Goal: Information Seeking & Learning: Learn about a topic

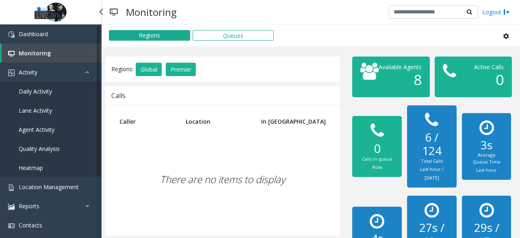
click at [63, 89] on link "Daily Activity" at bounding box center [51, 91] width 102 height 19
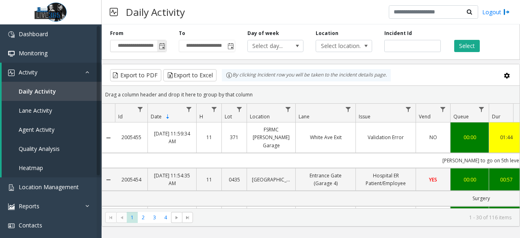
click at [157, 46] on span "Toggle popup" at bounding box center [161, 45] width 9 height 13
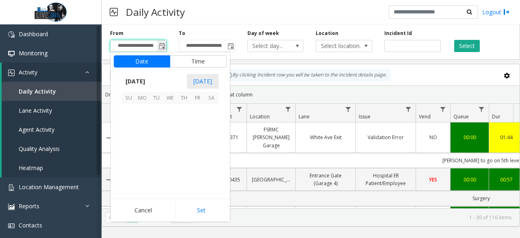
scroll to position [145671, 0]
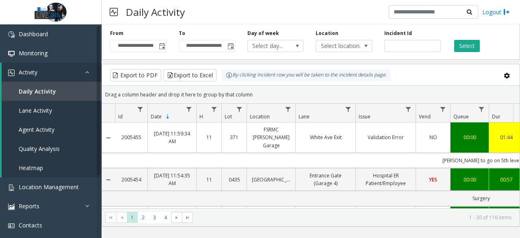
click at [335, 17] on div "Daily Activity Logout" at bounding box center [311, 12] width 418 height 24
click at [51, 138] on link "Agent Activity" at bounding box center [52, 129] width 100 height 19
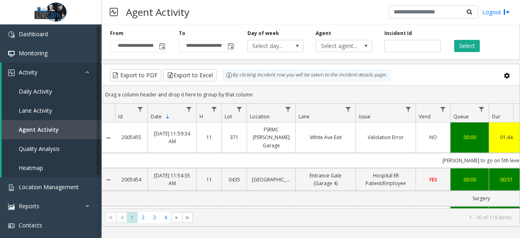
click at [344, 55] on div "**********" at bounding box center [311, 40] width 418 height 39
click at [347, 45] on span "Select agent..." at bounding box center [338, 45] width 44 height 11
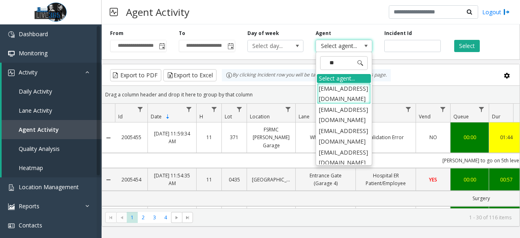
type input "***"
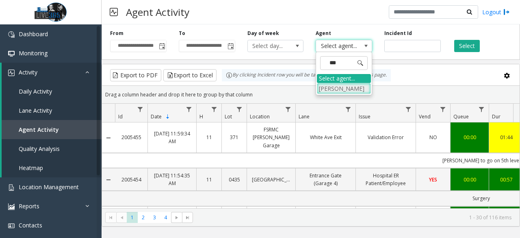
click at [337, 92] on li "[PERSON_NAME]" at bounding box center [344, 88] width 54 height 11
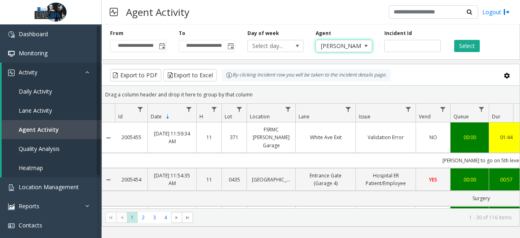
click at [451, 44] on div "Select" at bounding box center [481, 41] width 69 height 22
click at [465, 41] on button "Select" at bounding box center [467, 46] width 26 height 12
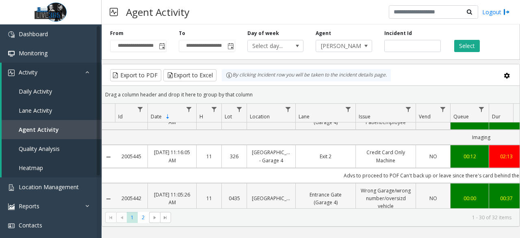
scroll to position [41, 0]
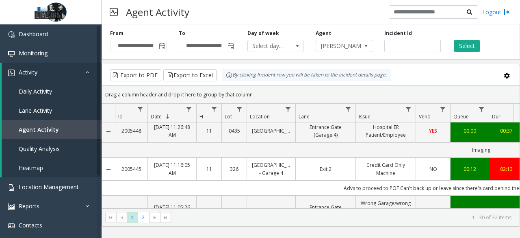
click at [175, 168] on link "[DATE] 11:16:05 AM" at bounding box center [172, 168] width 39 height 15
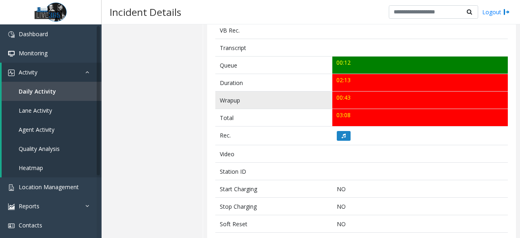
scroll to position [274, 0]
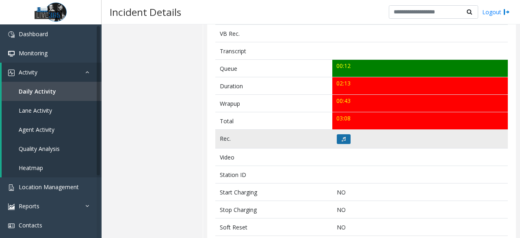
click at [344, 134] on button at bounding box center [344, 139] width 14 height 10
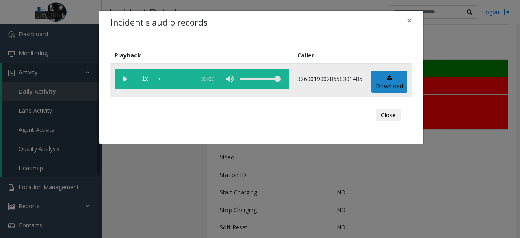
click at [128, 78] on vg-play-pause at bounding box center [125, 79] width 20 height 20
click at [245, 76] on div "volume level" at bounding box center [260, 79] width 41 height 20
click at [251, 80] on div "volume level" at bounding box center [260, 79] width 41 height 20
drag, startPoint x: 254, startPoint y: 76, endPoint x: 259, endPoint y: 79, distance: 5.9
click at [259, 79] on div "volume level" at bounding box center [260, 79] width 41 height 20
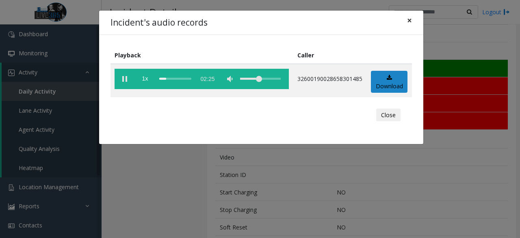
click at [410, 19] on span "×" at bounding box center [409, 20] width 5 height 11
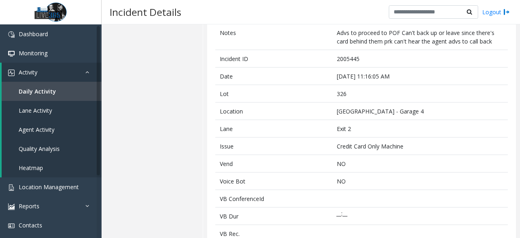
scroll to position [0, 0]
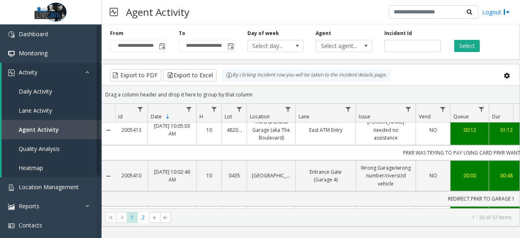
scroll to position [348, 0]
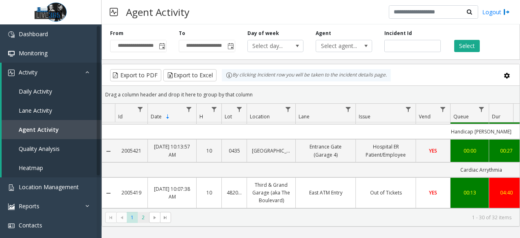
click at [146, 216] on span "2" at bounding box center [143, 217] width 11 height 11
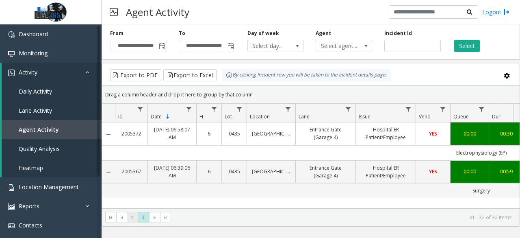
click at [134, 215] on span "1" at bounding box center [132, 217] width 11 height 11
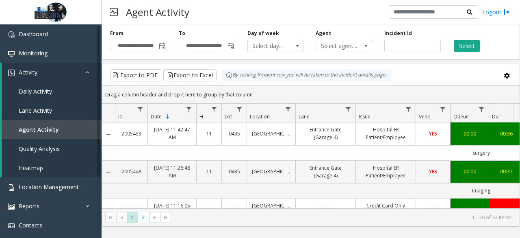
click at [407, 169] on link "Hospital ER Patient/Employee" at bounding box center [386, 171] width 50 height 15
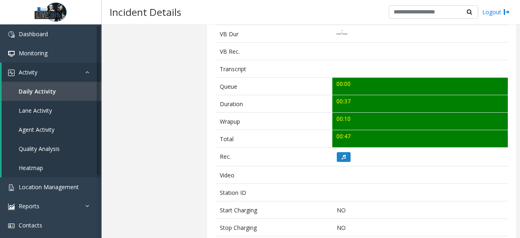
scroll to position [346, 0]
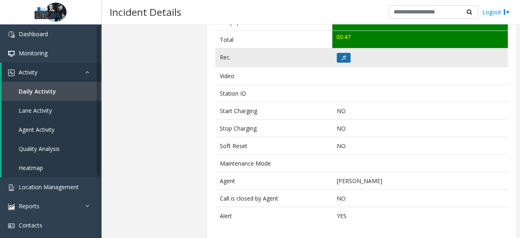
click at [340, 53] on button at bounding box center [344, 58] width 14 height 10
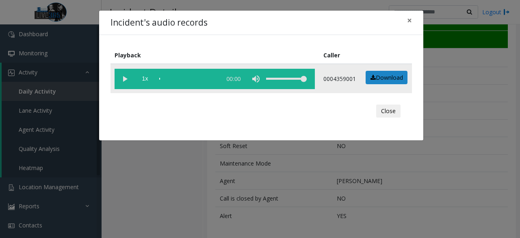
click at [127, 78] on vg-play-pause at bounding box center [125, 79] width 20 height 20
click at [411, 20] on span "×" at bounding box center [409, 20] width 5 height 11
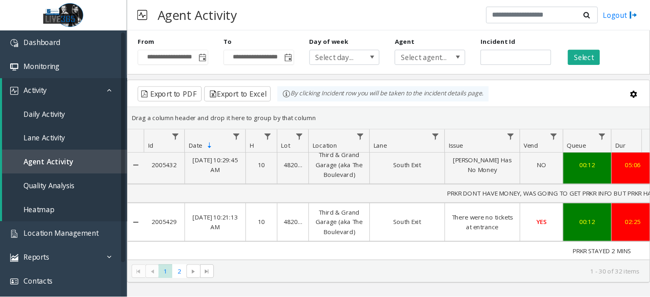
scroll to position [203, 0]
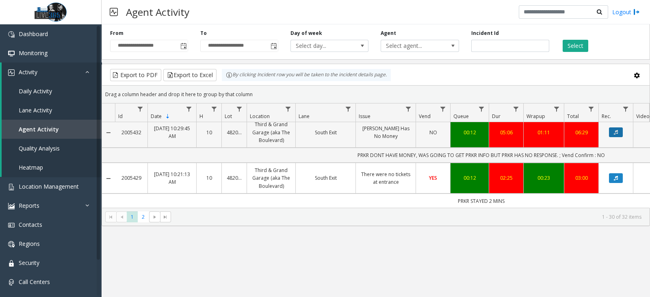
click at [519, 134] on button "Data table" at bounding box center [616, 133] width 14 height 10
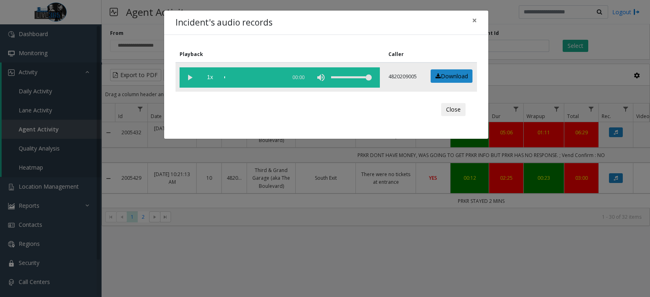
click at [190, 81] on vg-play-pause at bounding box center [190, 77] width 20 height 20
click at [355, 77] on div "volume level" at bounding box center [351, 77] width 41 height 20
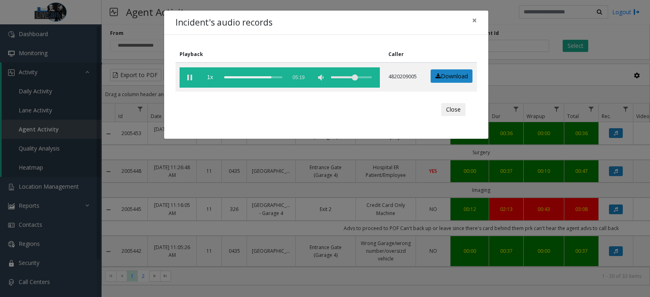
scroll to position [203, 0]
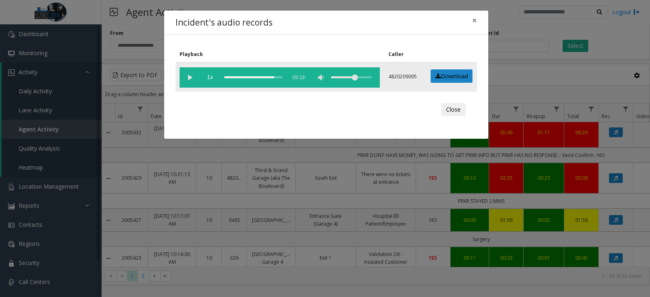
click at [277, 75] on div "scrub bar" at bounding box center [253, 77] width 58 height 20
click at [454, 115] on button "Close" at bounding box center [453, 109] width 24 height 13
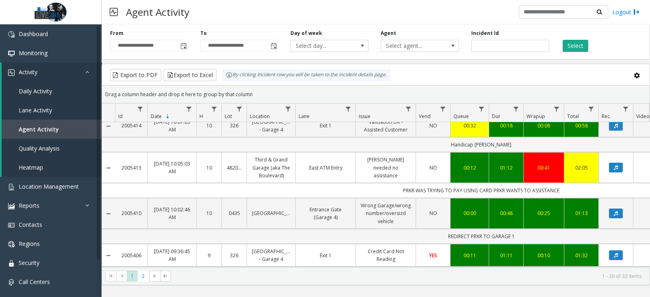
scroll to position [508, 0]
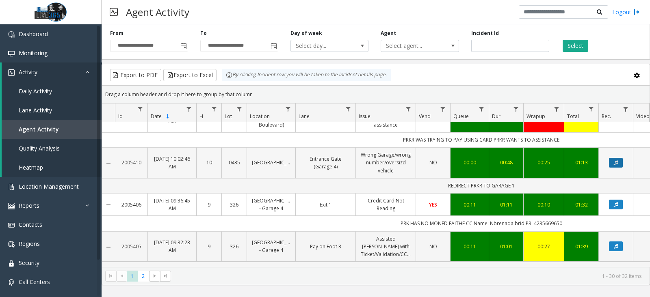
click at [618, 168] on button "Data table" at bounding box center [616, 163] width 14 height 10
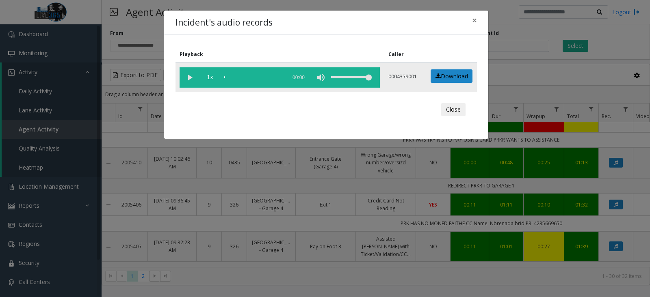
click at [188, 76] on vg-play-pause at bounding box center [190, 77] width 20 height 20
click at [456, 106] on button "Close" at bounding box center [453, 109] width 24 height 13
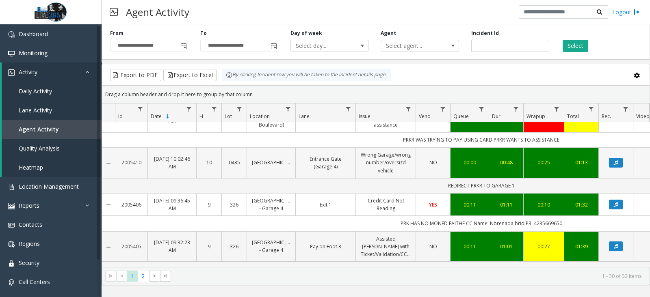
scroll to position [558, 0]
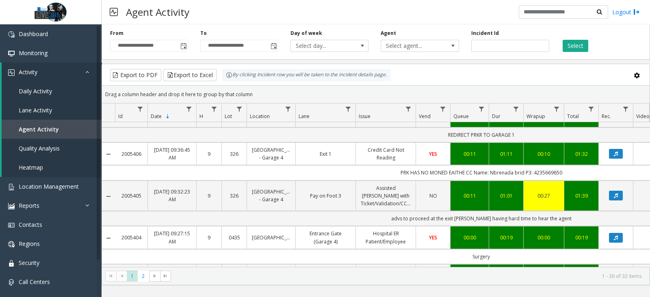
click at [607, 159] on link "Data table" at bounding box center [616, 154] width 24 height 10
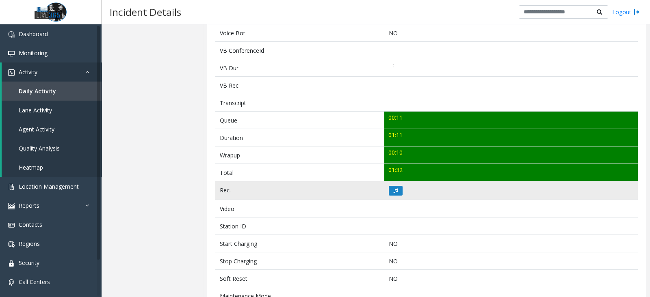
scroll to position [254, 0]
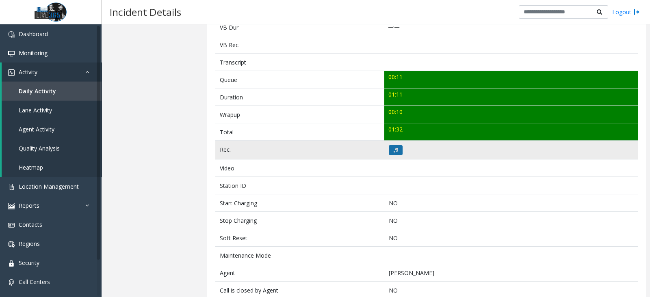
click at [394, 148] on icon at bounding box center [396, 150] width 4 height 5
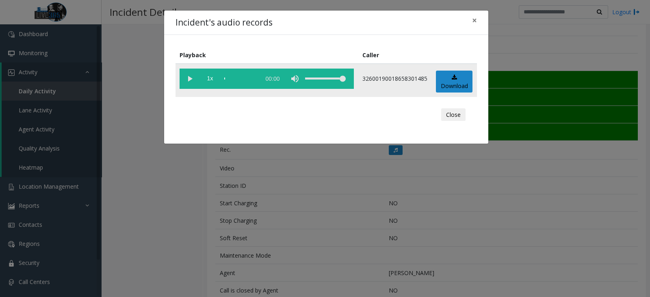
click at [190, 78] on vg-play-pause at bounding box center [190, 79] width 20 height 20
click at [195, 77] on vg-play-pause at bounding box center [190, 79] width 20 height 20
click at [472, 17] on span "×" at bounding box center [474, 20] width 5 height 11
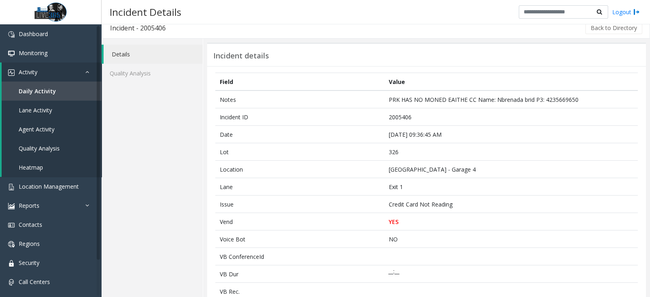
scroll to position [0, 0]
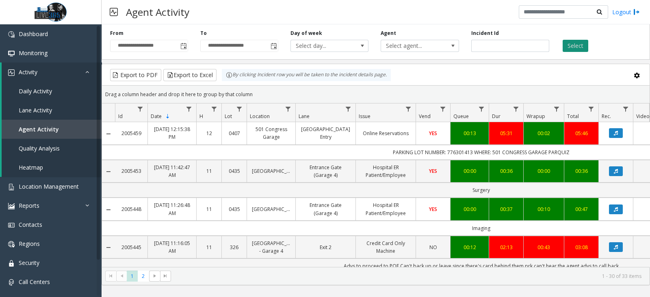
click at [567, 40] on button "Select" at bounding box center [576, 46] width 26 height 12
